Goal: Task Accomplishment & Management: Use online tool/utility

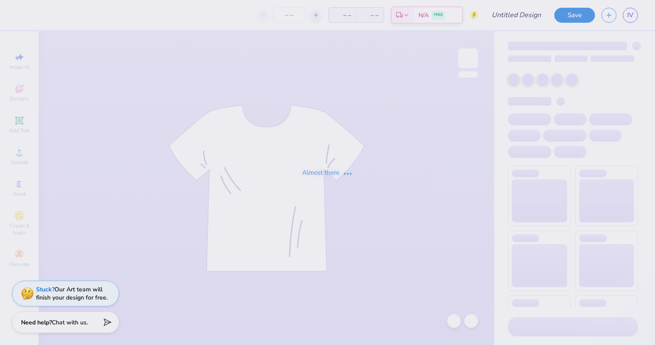
type input "Dudes day 1"
type input "50"
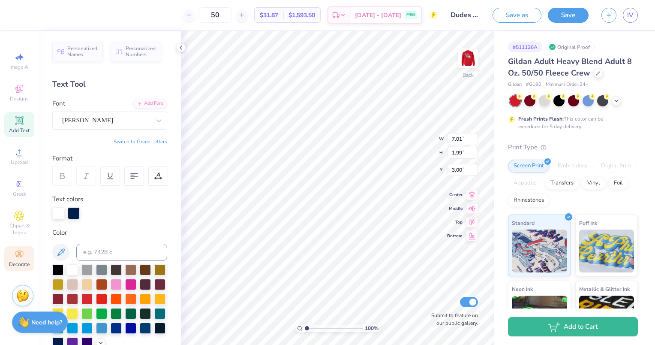
click at [9, 259] on div "Decorate" at bounding box center [19, 258] width 30 height 25
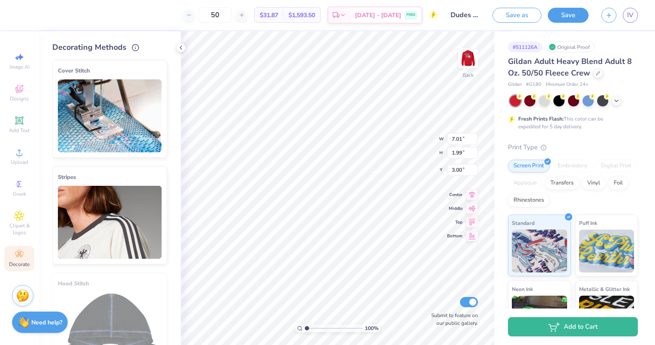
click at [567, 169] on div "Embroidery" at bounding box center [572, 165] width 41 height 13
type input "7.72"
type input "3.94"
type input "3.65"
type input "5.66"
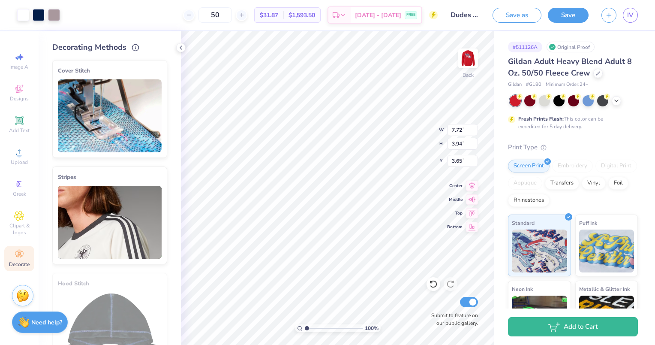
type input "2.89"
type input "7.72"
type input "3.94"
click at [460, 72] on img at bounding box center [468, 58] width 34 height 34
click at [178, 44] on icon at bounding box center [181, 47] width 7 height 7
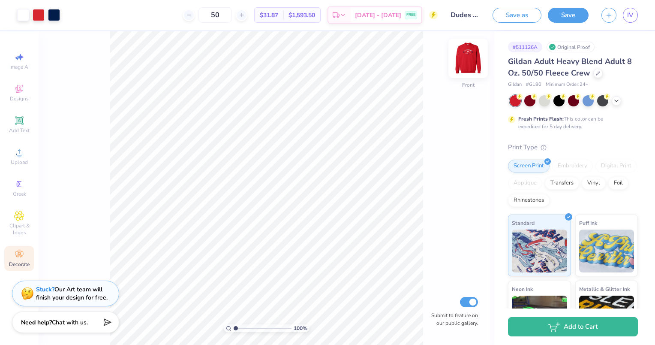
click at [468, 63] on img at bounding box center [468, 58] width 34 height 34
click at [17, 57] on icon at bounding box center [17, 58] width 4 height 4
select select "4"
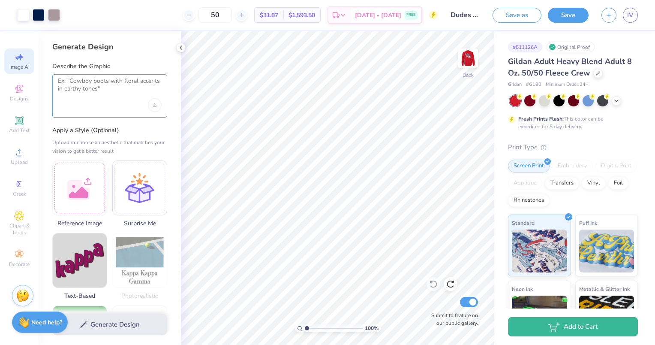
click at [88, 90] on textarea at bounding box center [110, 87] width 104 height 21
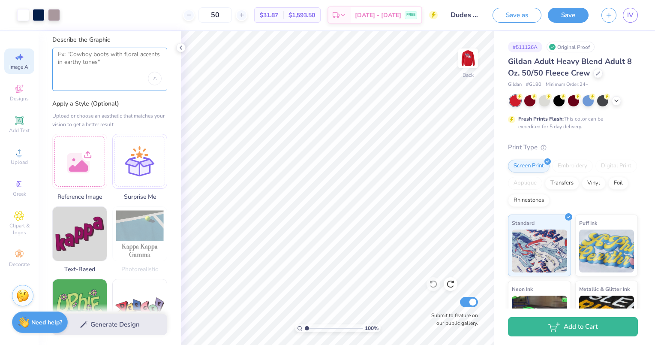
scroll to position [27, 0]
click at [125, 158] on div at bounding box center [139, 159] width 55 height 55
click at [89, 65] on textarea at bounding box center [110, 60] width 104 height 21
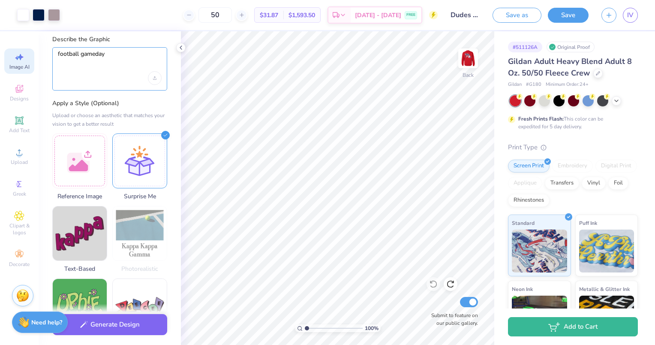
type textarea "football gameday"
click at [117, 78] on div "football gameday" at bounding box center [109, 68] width 115 height 43
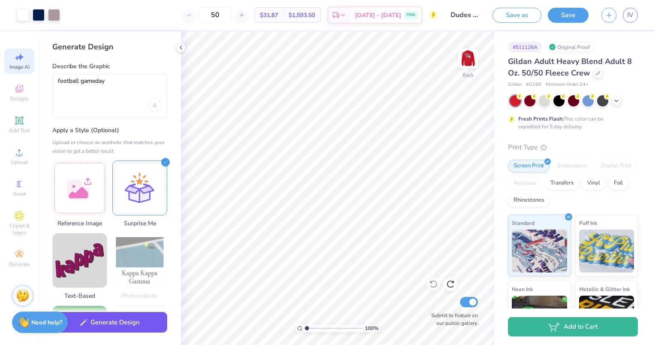
click at [121, 319] on button "Generate Design" at bounding box center [109, 322] width 115 height 21
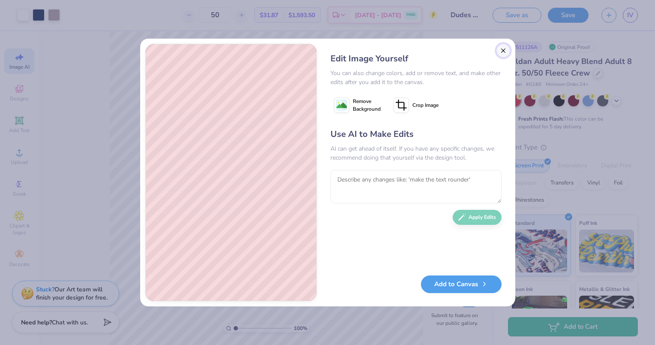
click at [503, 50] on button "Close" at bounding box center [504, 51] width 14 height 14
